Goal: Find specific page/section: Find specific page/section

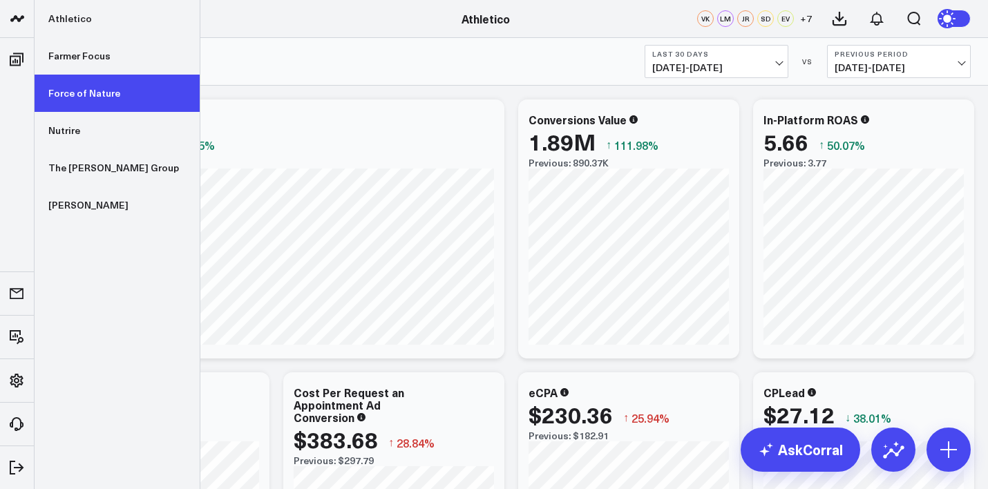
click at [75, 99] on link "Force of Nature" at bounding box center [117, 93] width 165 height 37
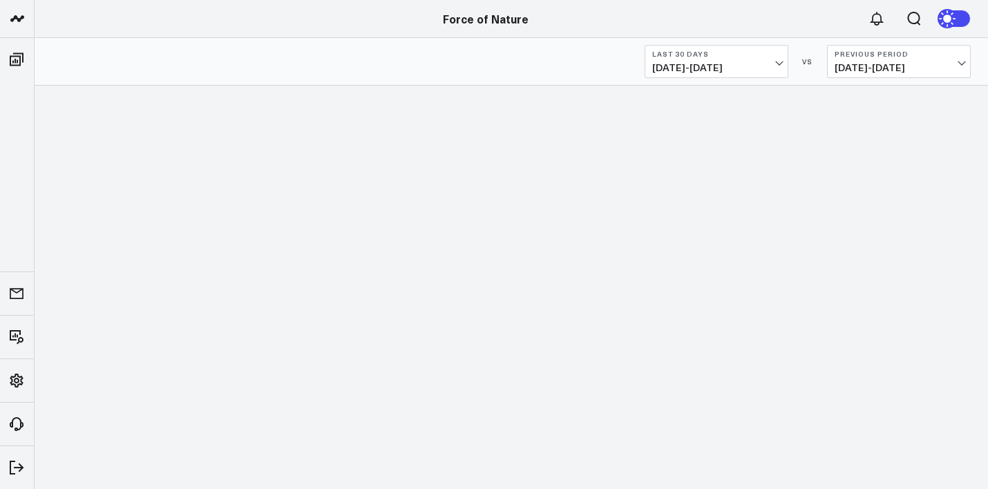
click at [762, 72] on span "[DATE] - [DATE]" at bounding box center [716, 67] width 128 height 11
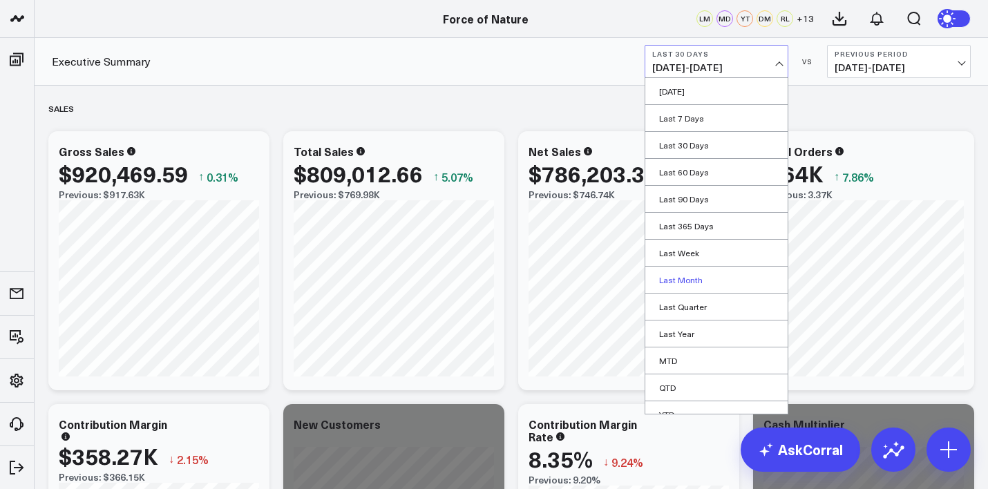
click at [720, 277] on link "Last Month" at bounding box center [716, 280] width 142 height 26
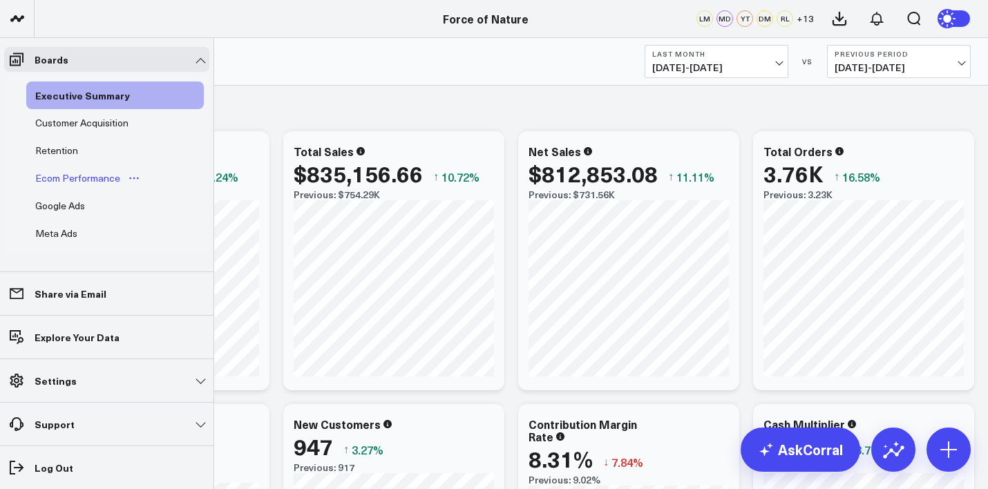
click at [105, 177] on div "Ecom Performance" at bounding box center [78, 178] width 92 height 17
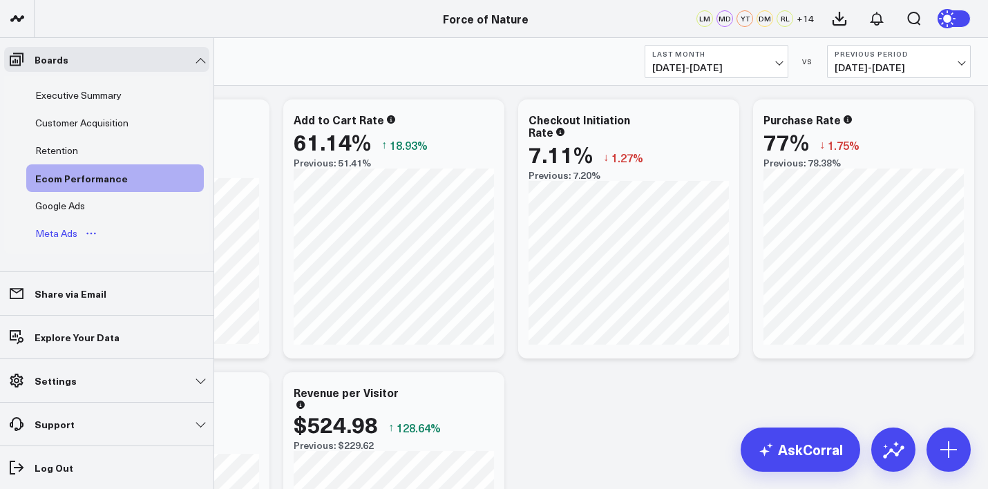
click at [61, 231] on div "Meta Ads" at bounding box center [56, 233] width 49 height 17
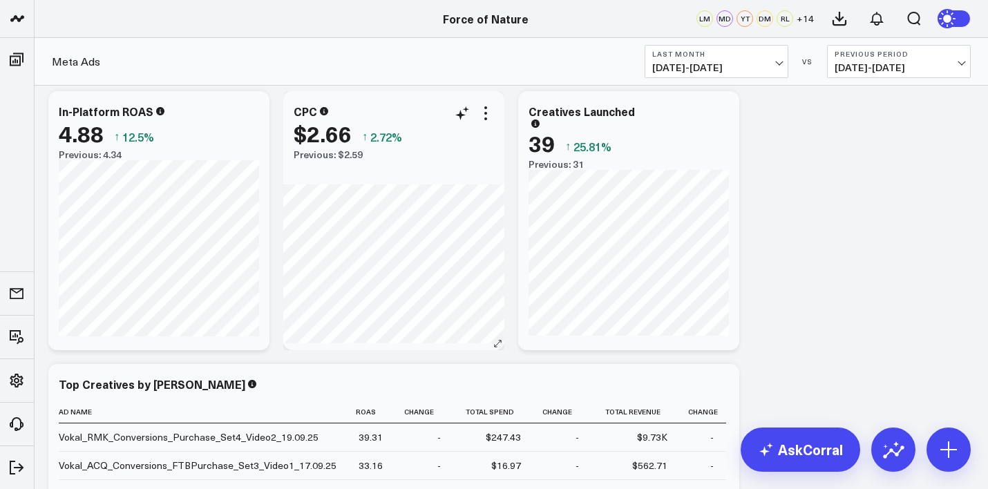
scroll to position [593, 0]
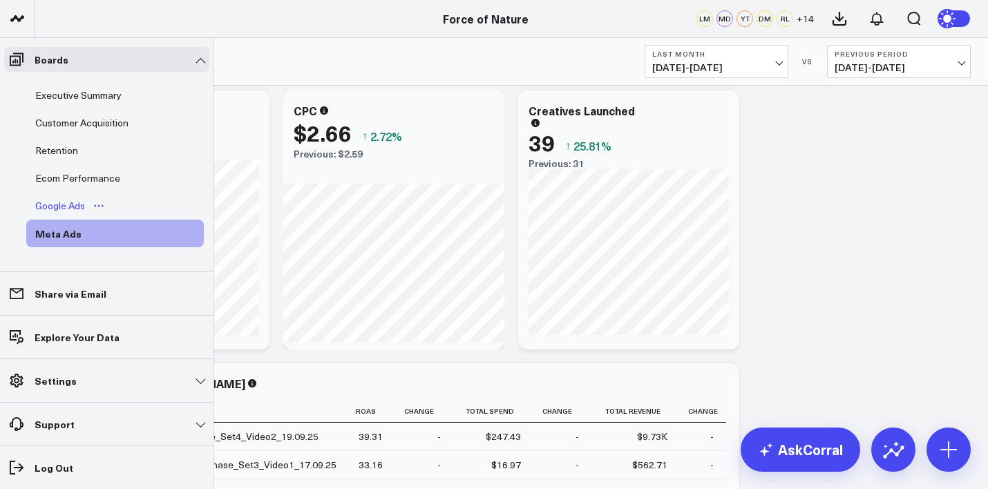
click at [66, 204] on div "Google Ads" at bounding box center [60, 206] width 57 height 17
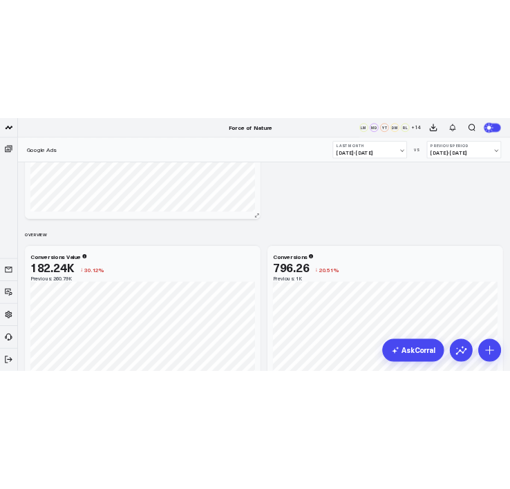
scroll to position [164, 0]
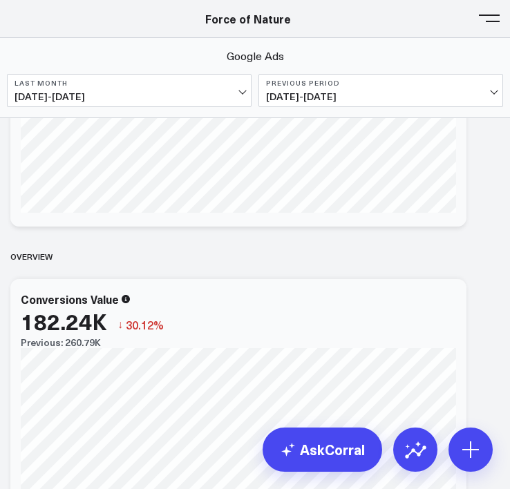
click at [503, 21] on header "Athletico Farmer Focus Force of Nature Nutrire The Mather Group Weber Force of …" at bounding box center [255, 19] width 510 height 38
click at [492, 19] on button at bounding box center [489, 17] width 21 height 21
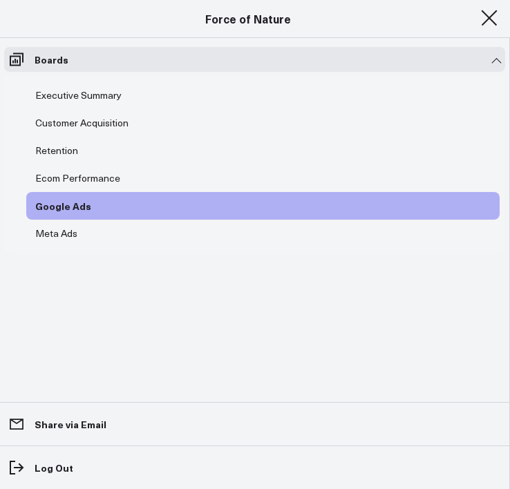
scroll to position [84, 0]
click at [492, 19] on span at bounding box center [489, 17] width 21 height 1
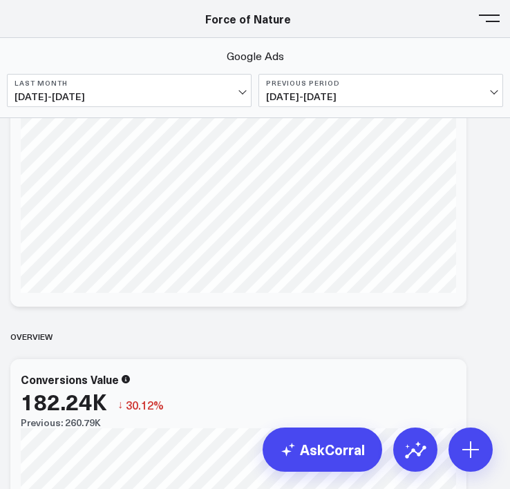
scroll to position [164, 0]
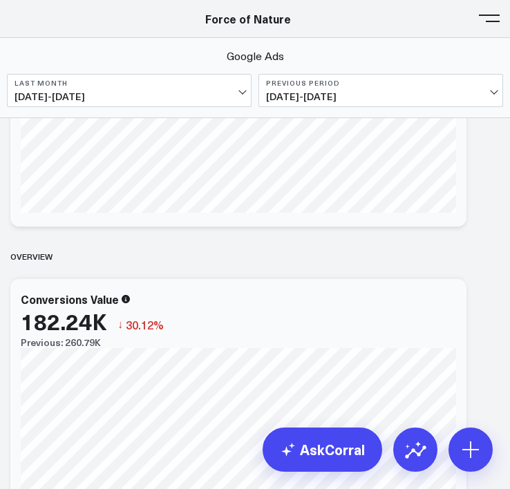
click at [176, 92] on span "09/01/25 - 09/30/25" at bounding box center [129, 96] width 229 height 11
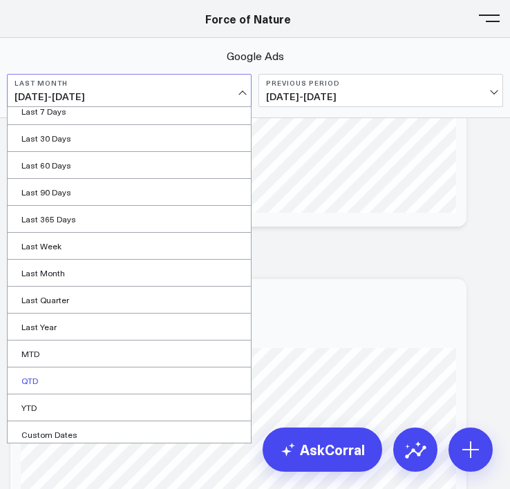
scroll to position [41, 0]
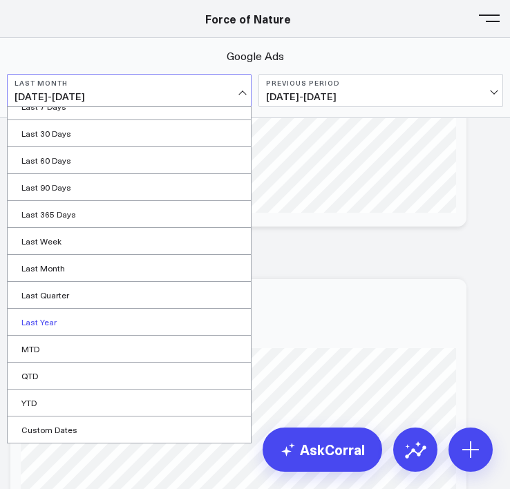
click at [100, 327] on link "Last Year" at bounding box center [129, 322] width 243 height 26
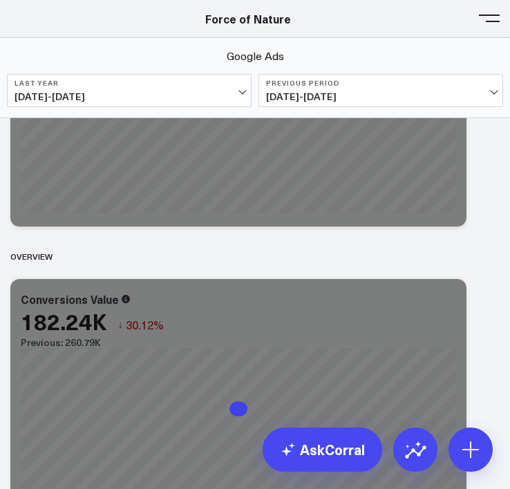
click at [347, 88] on button "Previous Period 01/01/23 - 12/31/23" at bounding box center [380, 90] width 244 height 33
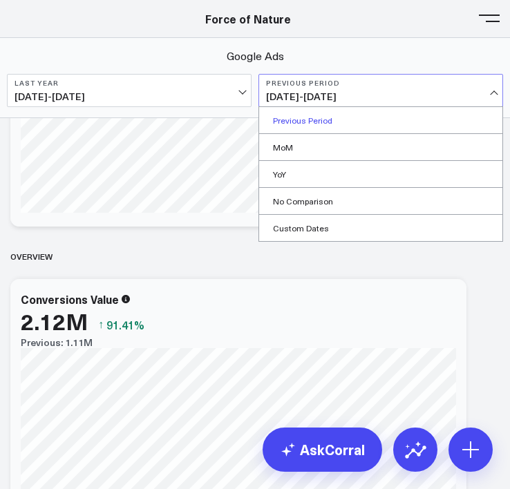
click at [325, 128] on link "Previous Period" at bounding box center [380, 120] width 243 height 26
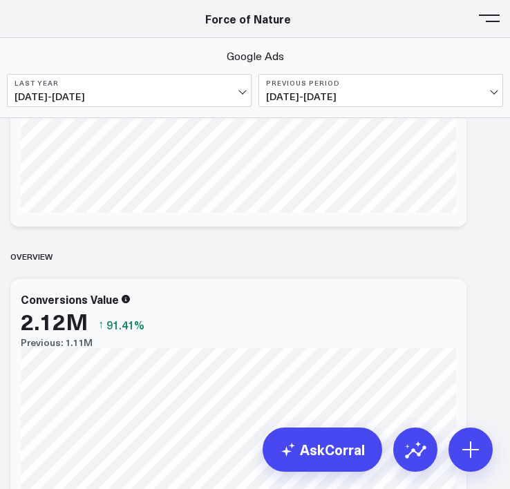
click at [300, 93] on span "01/01/23 - 12/31/23" at bounding box center [380, 96] width 229 height 11
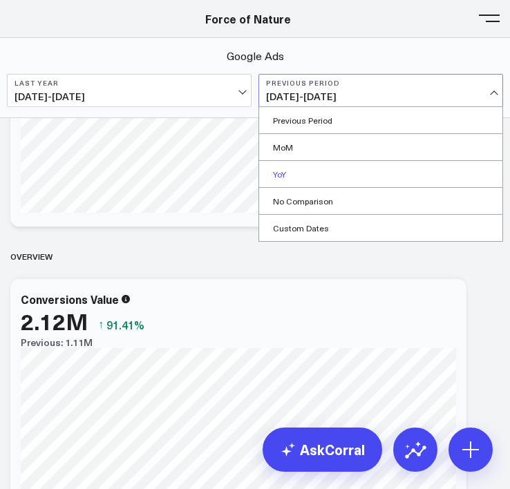
click at [307, 182] on link "YoY" at bounding box center [380, 174] width 243 height 26
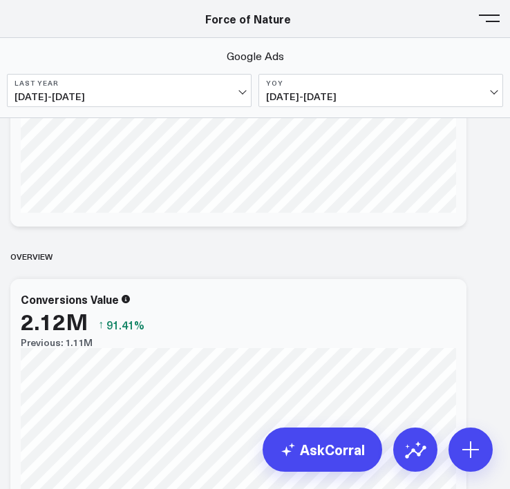
click at [191, 94] on span "01/01/24 - 12/31/24" at bounding box center [129, 96] width 229 height 11
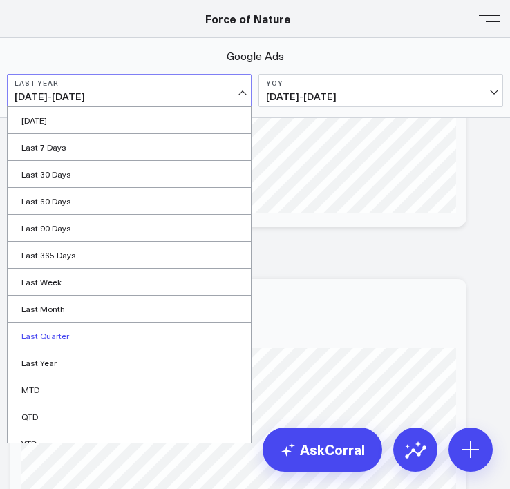
scroll to position [40, 0]
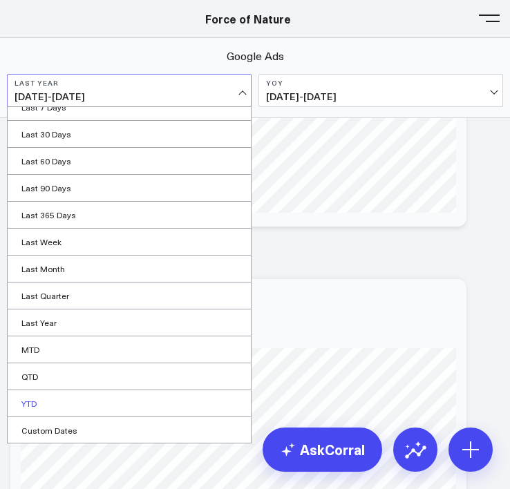
click at [57, 402] on link "YTD" at bounding box center [129, 403] width 243 height 26
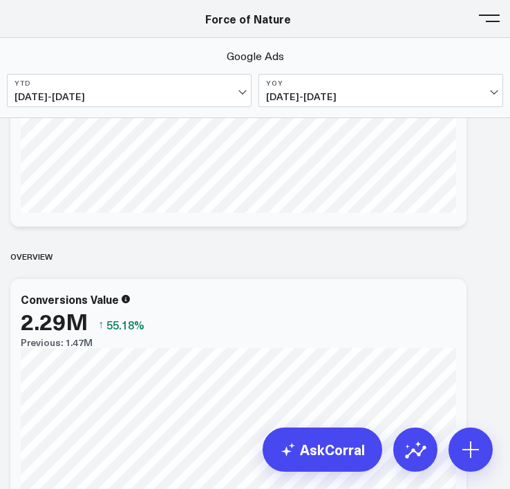
click at [306, 86] on b "YoY" at bounding box center [380, 83] width 229 height 8
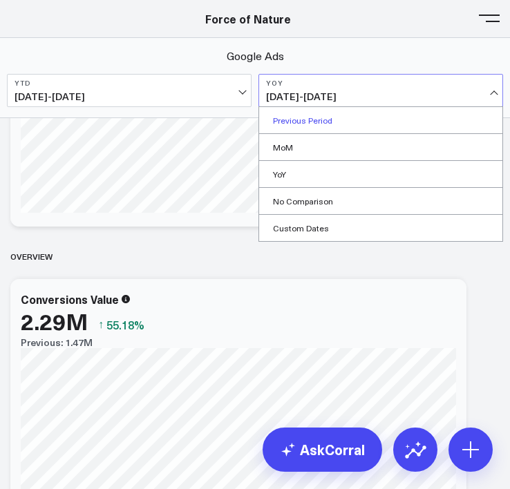
click at [312, 123] on link "Previous Period" at bounding box center [380, 120] width 243 height 26
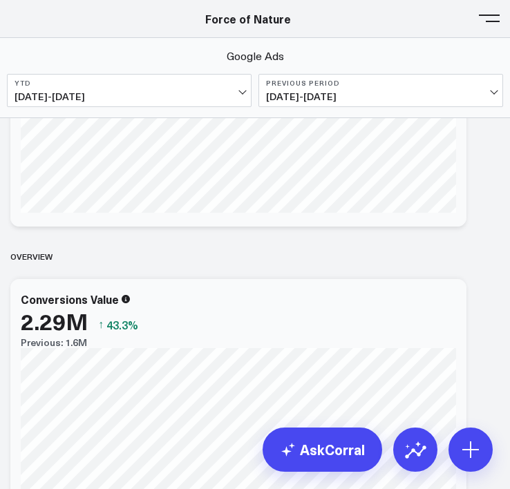
click at [324, 86] on b "Previous Period" at bounding box center [380, 83] width 229 height 8
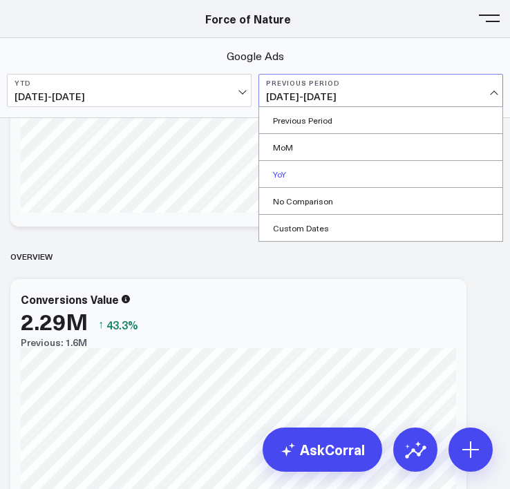
click at [314, 177] on link "YoY" at bounding box center [380, 174] width 243 height 26
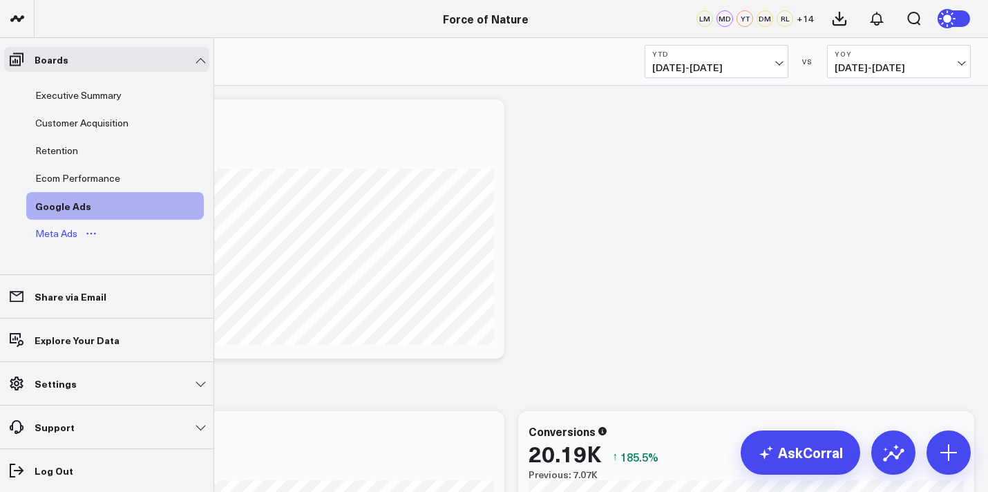
click at [52, 237] on div "Meta Ads" at bounding box center [56, 233] width 49 height 17
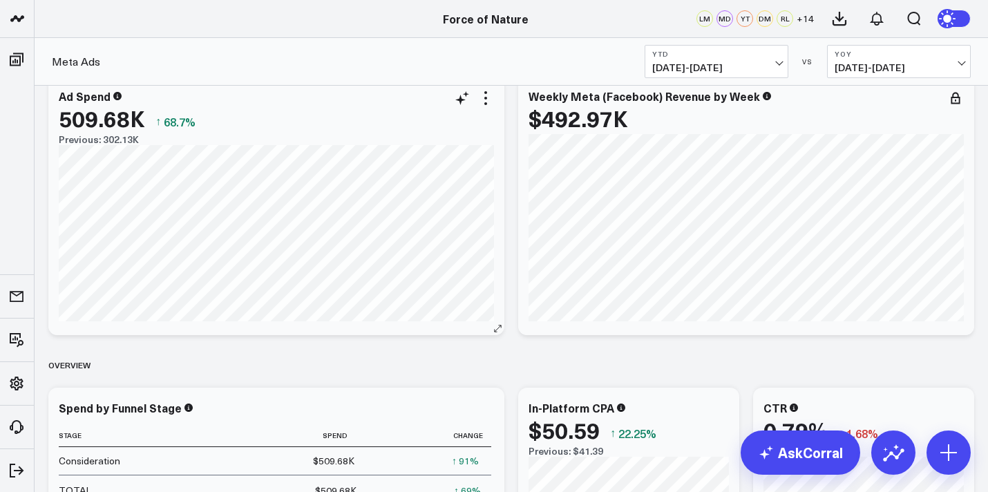
scroll to position [57, 0]
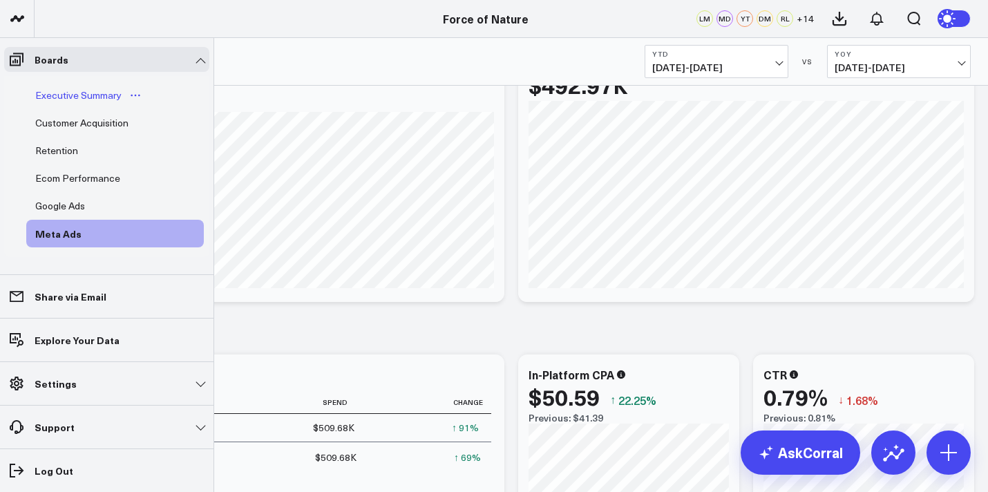
click at [61, 86] on link "Executive Summary" at bounding box center [88, 95] width 125 height 28
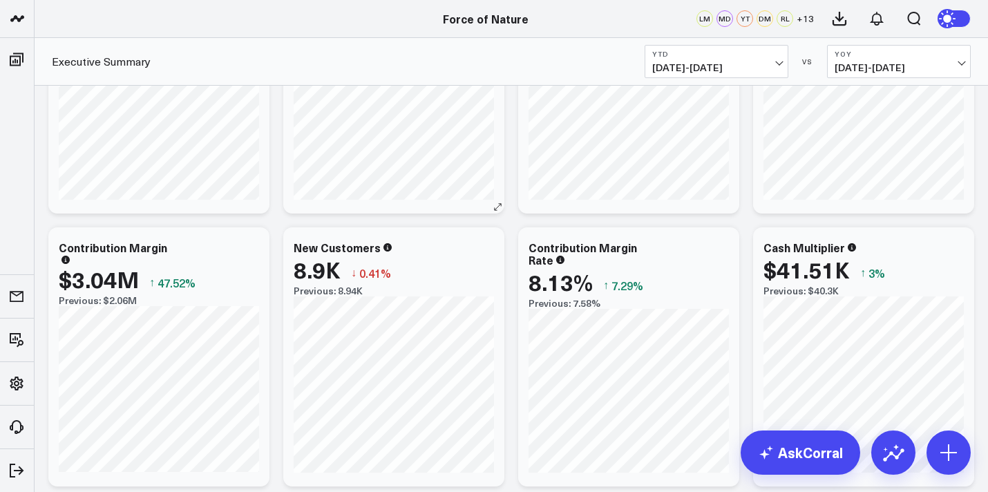
scroll to position [337, 0]
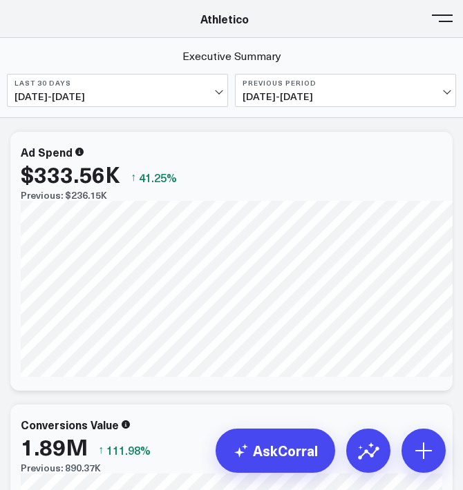
click at [447, 22] on button at bounding box center [442, 17] width 21 height 21
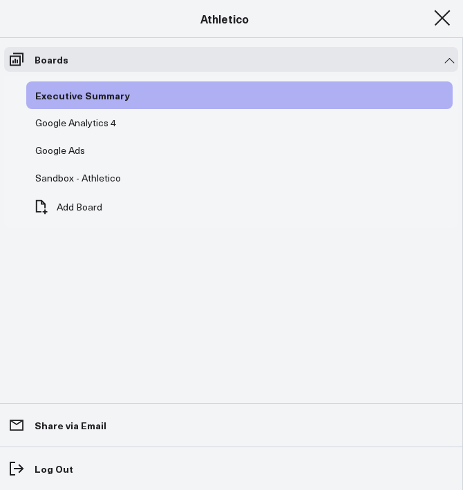
click at [433, 25] on button at bounding box center [442, 17] width 21 height 21
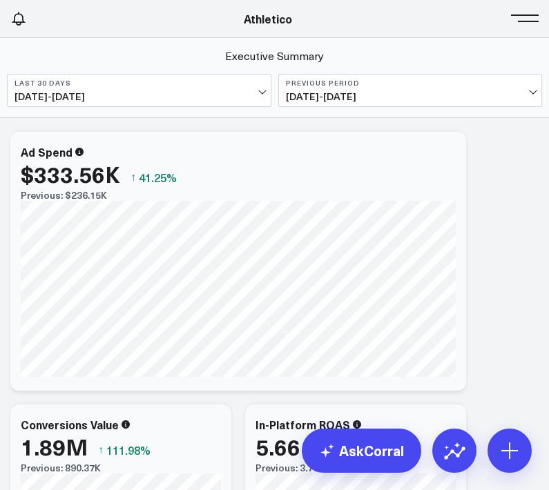
click at [462, 17] on span at bounding box center [528, 17] width 21 height 1
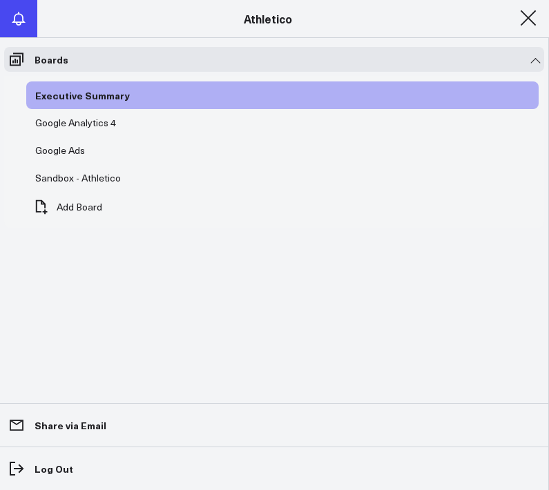
click at [27, 17] on button at bounding box center [18, 18] width 37 height 37
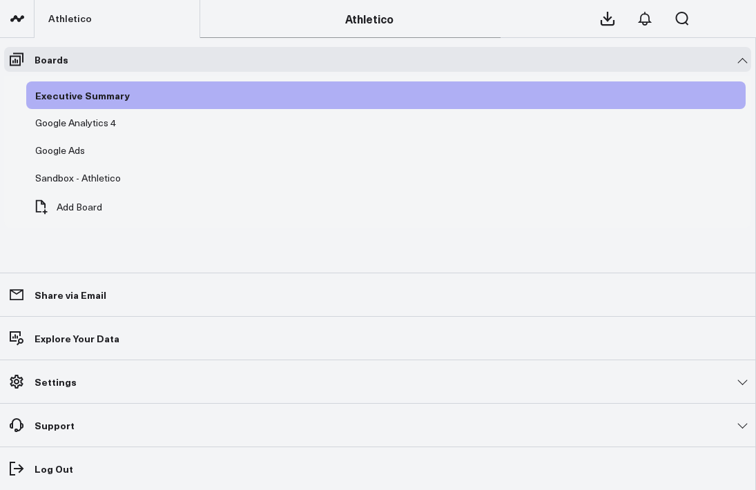
click at [30, 20] on link at bounding box center [17, 19] width 35 height 38
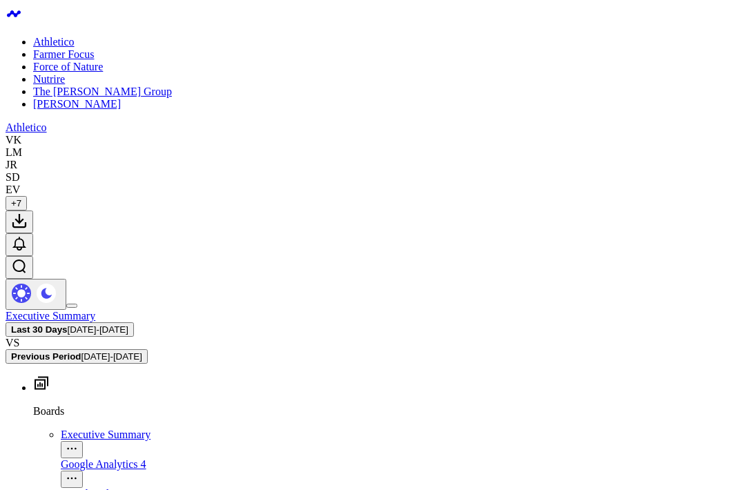
click at [90, 97] on link "The Mather Group" at bounding box center [102, 92] width 139 height 12
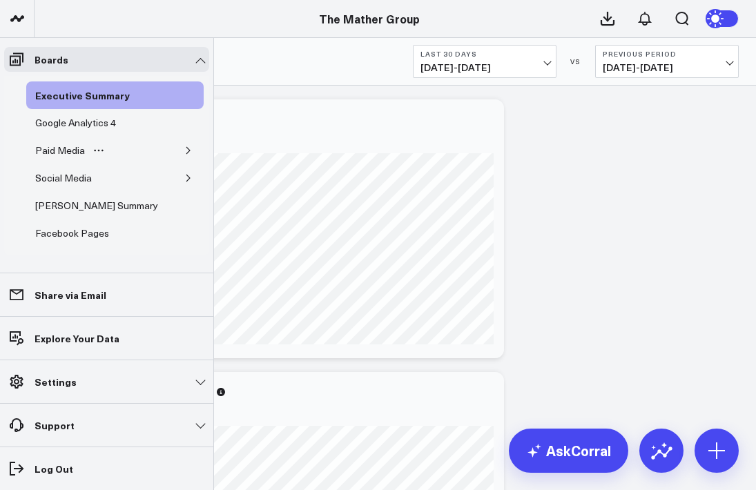
click at [188, 155] on button "button" at bounding box center [189, 151] width 14 height 14
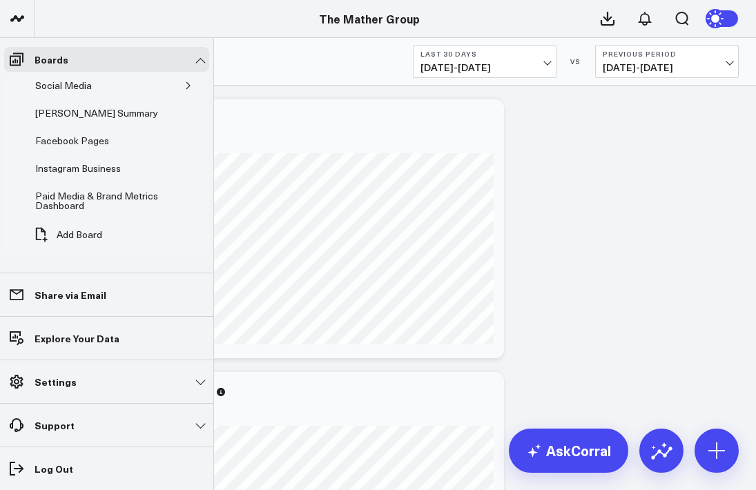
scroll to position [3, 0]
click at [108, 198] on div "Paid Media & Brand Metrics Dashboard" at bounding box center [103, 201] width 142 height 26
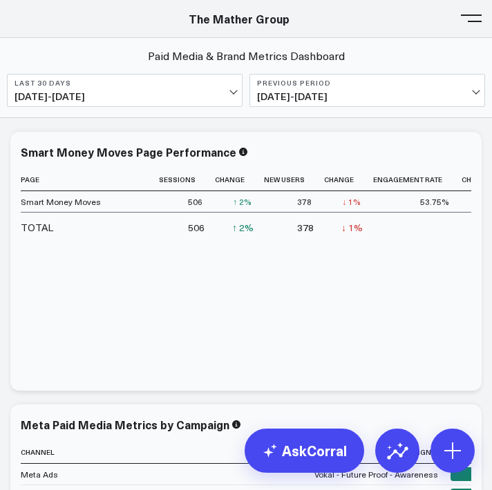
click at [470, 17] on button at bounding box center [471, 17] width 21 height 21
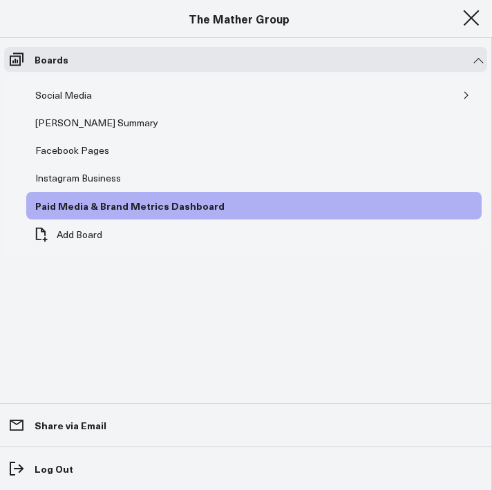
scroll to position [138, 0]
click at [78, 202] on div "Paid Media & Brand Metrics Dashboard" at bounding box center [130, 206] width 196 height 17
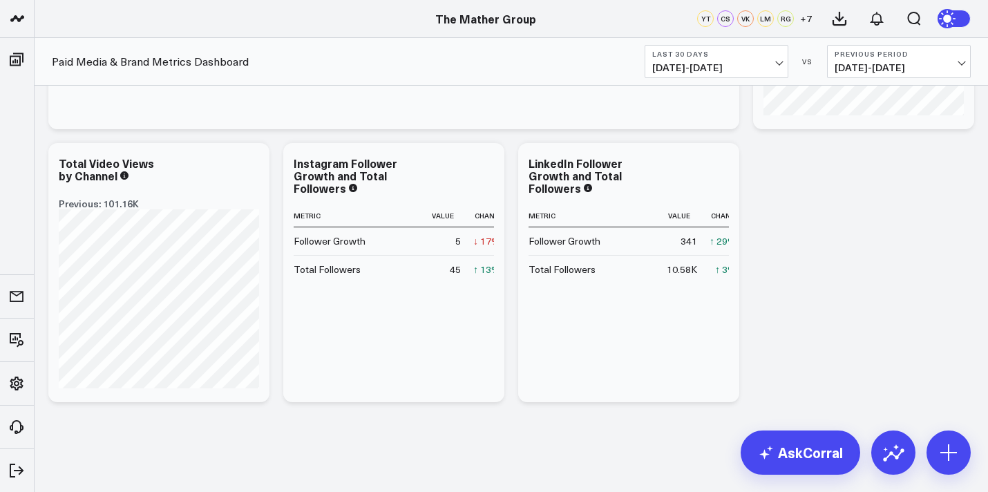
scroll to position [1048, 0]
